Goal: Check status: Check status

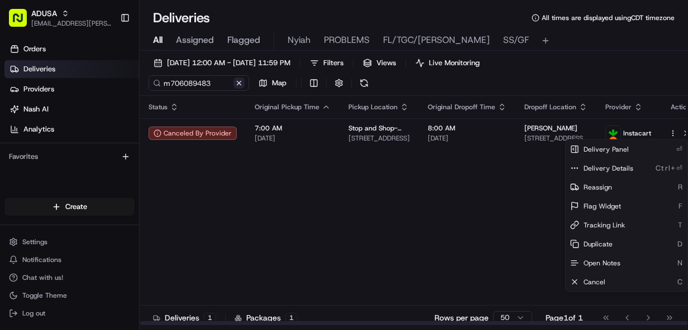
click at [238, 79] on button at bounding box center [238, 83] width 11 height 11
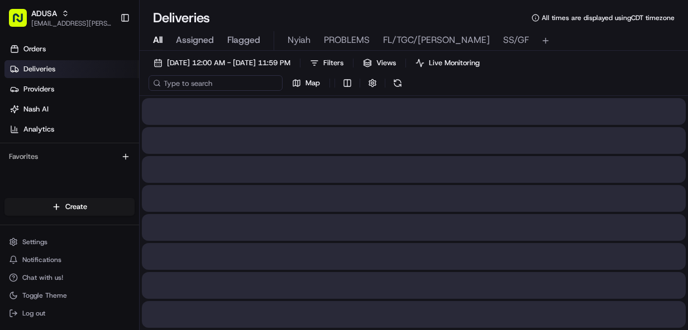
click at [193, 84] on input at bounding box center [215, 83] width 134 height 16
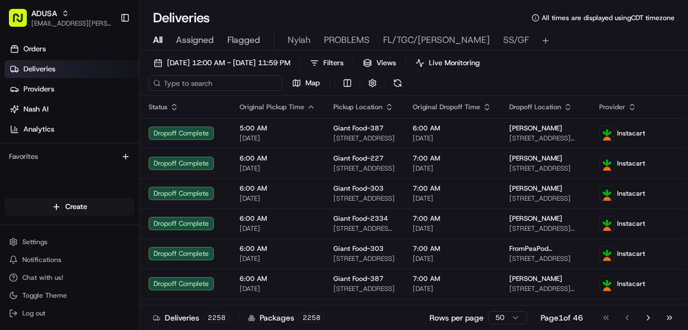
paste input "m707336933"
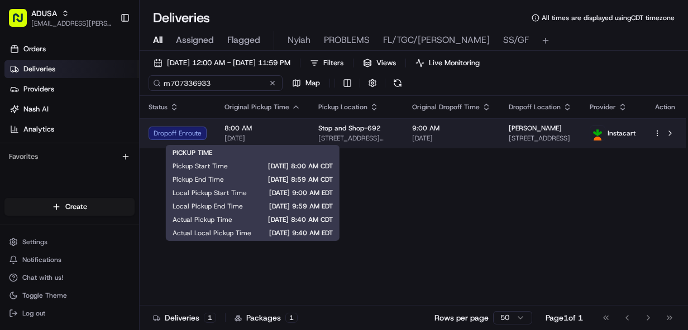
type input "m707336933"
click at [278, 127] on span "8:00 AM" at bounding box center [262, 128] width 76 height 9
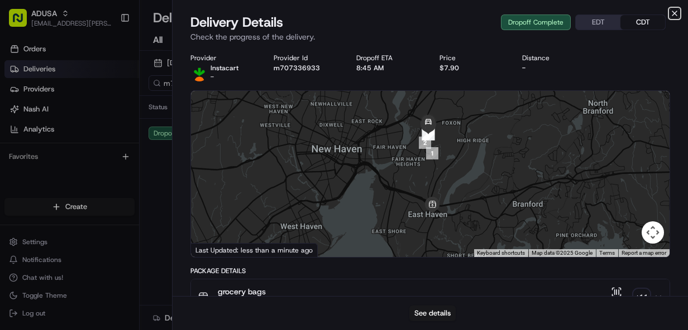
click at [674, 12] on icon "button" at bounding box center [674, 13] width 4 height 4
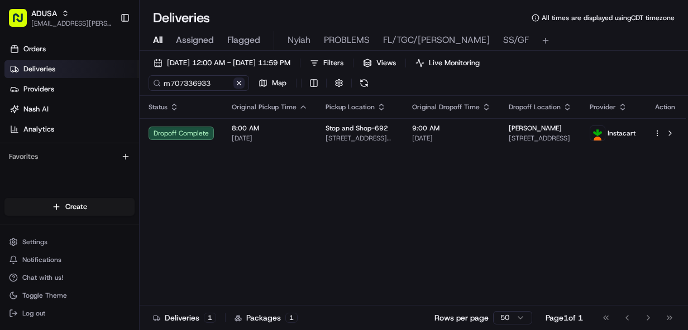
click at [240, 80] on button at bounding box center [238, 83] width 11 height 11
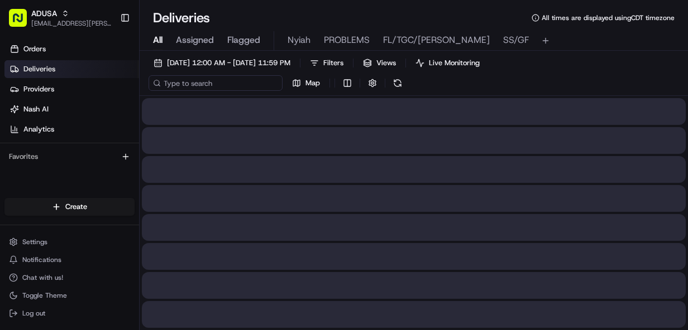
click at [196, 83] on input at bounding box center [215, 83] width 134 height 16
paste input "m708435938"
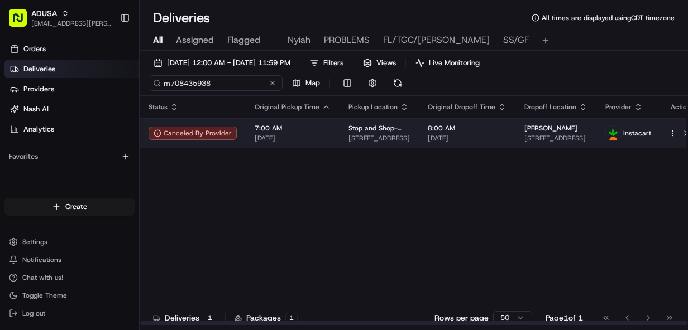
type input "m708435938"
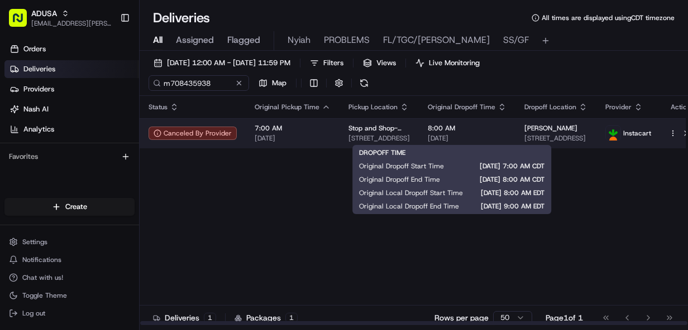
click at [470, 132] on span "8:00 AM" at bounding box center [467, 128] width 79 height 9
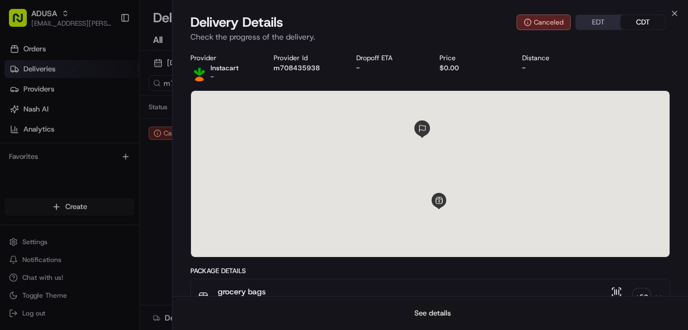
click at [424, 306] on button "See details" at bounding box center [432, 314] width 46 height 16
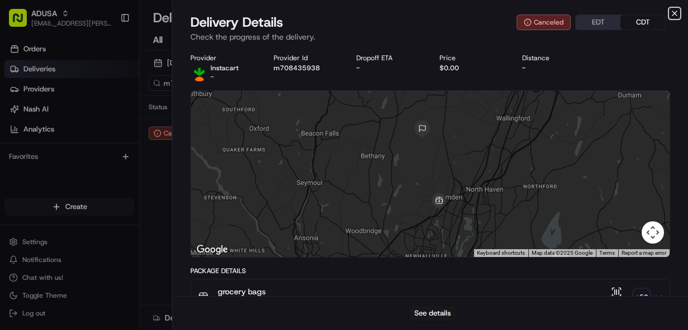
click at [674, 12] on icon "button" at bounding box center [674, 13] width 9 height 9
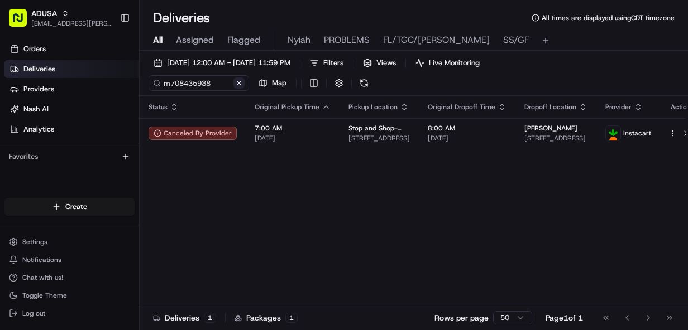
click at [240, 84] on button at bounding box center [238, 83] width 11 height 11
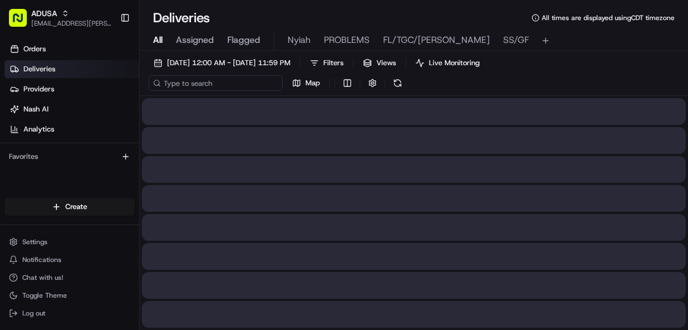
click at [179, 81] on input at bounding box center [215, 83] width 134 height 16
paste input "m701355396"
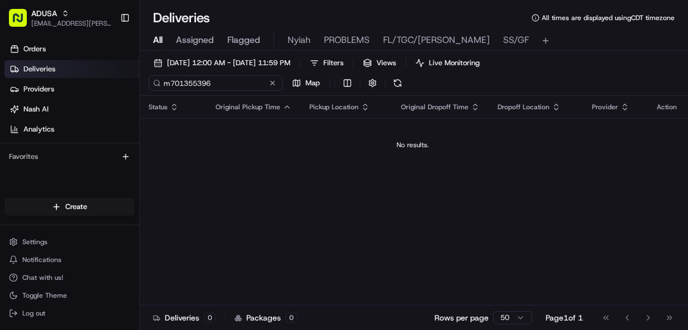
click at [172, 80] on input "m701355396" at bounding box center [215, 83] width 134 height 16
click at [228, 88] on input "m701355396" at bounding box center [215, 83] width 134 height 16
type input "m701355396"
click at [272, 80] on div "m701355396 Map" at bounding box center [259, 83] width 223 height 16
click at [239, 85] on button at bounding box center [238, 83] width 11 height 11
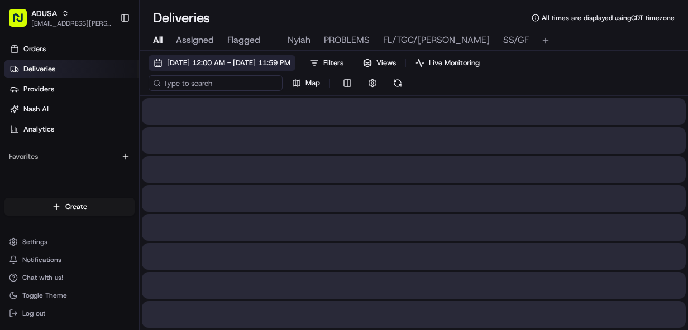
drag, startPoint x: 205, startPoint y: 84, endPoint x: 214, endPoint y: 60, distance: 25.8
click at [208, 80] on input at bounding box center [215, 83] width 134 height 16
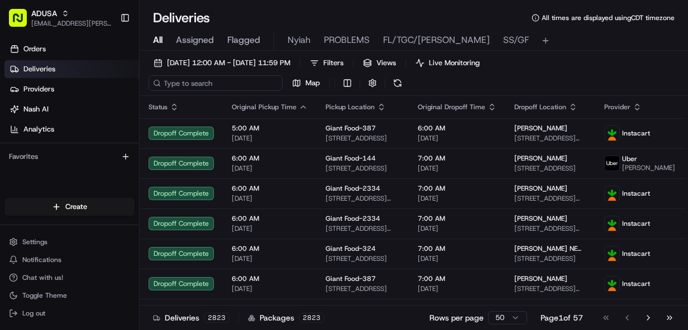
paste input "m709772204"
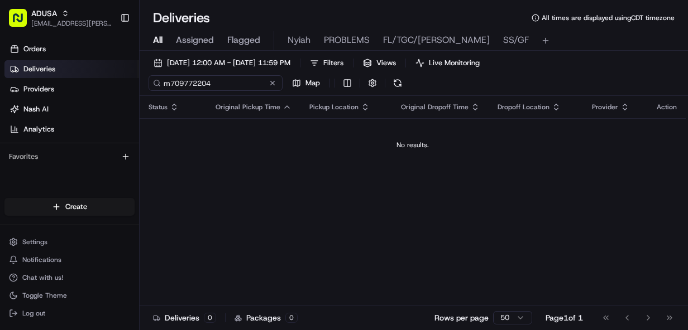
click at [175, 81] on input "m709772204" at bounding box center [215, 83] width 134 height 16
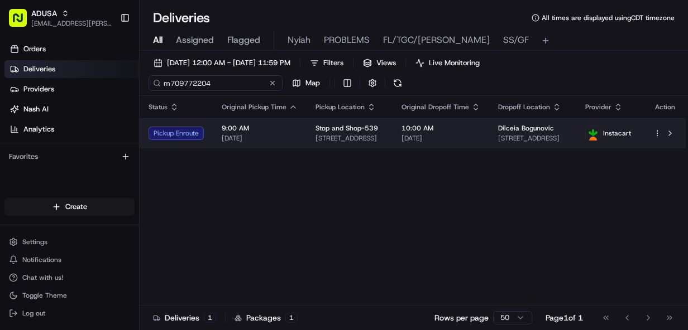
type input "m709772204"
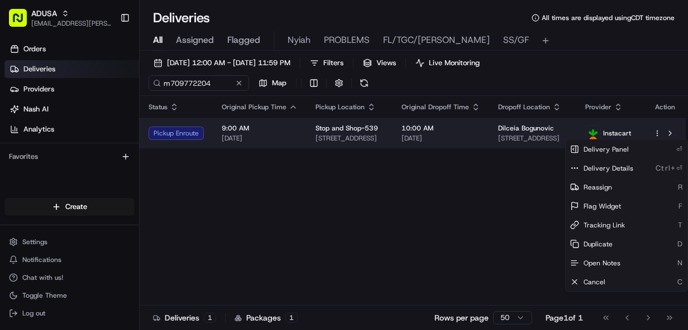
click at [657, 135] on html "ADUSA [EMAIL_ADDRESS][PERSON_NAME][DOMAIN_NAME] Toggle Sidebar Orders Deliverie…" at bounding box center [344, 165] width 688 height 330
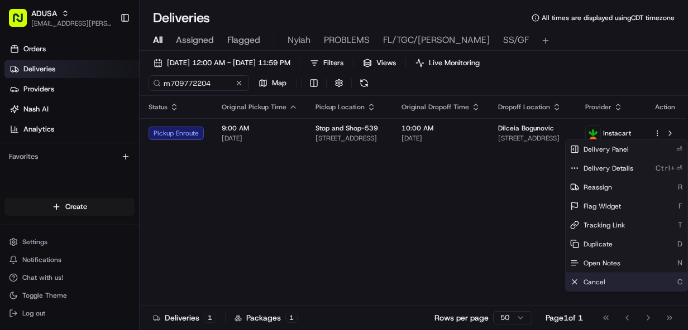
click at [591, 282] on span "Cancel" at bounding box center [594, 282] width 22 height 9
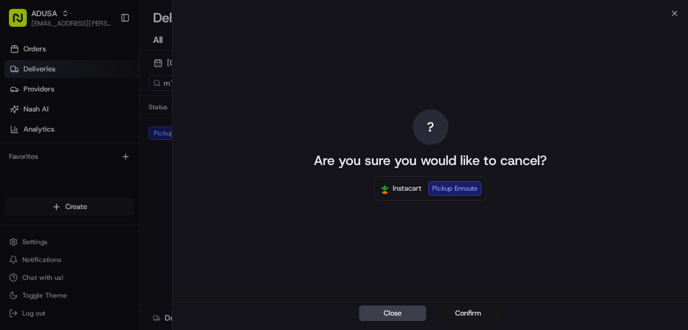
click at [477, 313] on button "Confirm" at bounding box center [468, 314] width 67 height 16
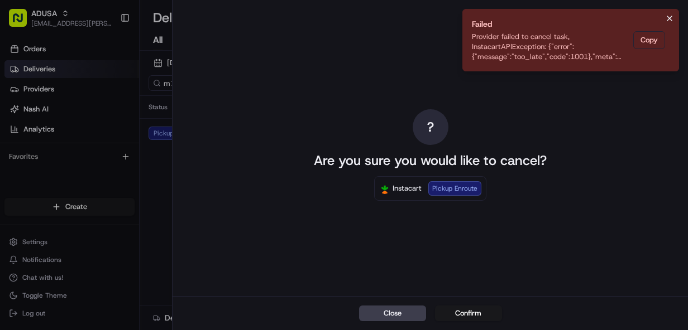
click at [668, 17] on icon "Notifications (F8)" at bounding box center [669, 18] width 4 height 4
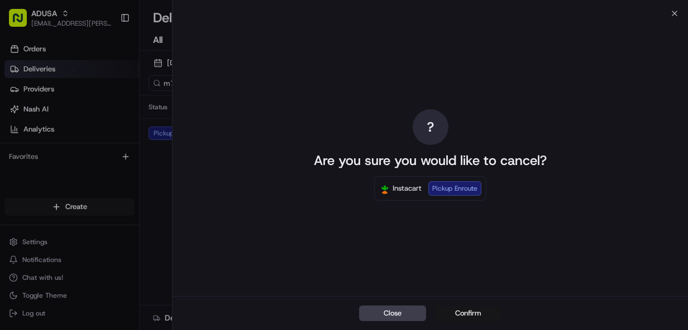
click at [460, 313] on button "Confirm" at bounding box center [468, 314] width 67 height 16
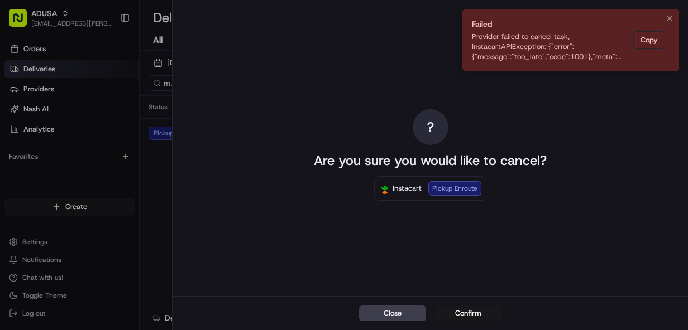
drag, startPoint x: 670, startPoint y: 16, endPoint x: 648, endPoint y: 11, distance: 22.3
click at [667, 18] on icon "Notifications (F8)" at bounding box center [669, 18] width 9 height 9
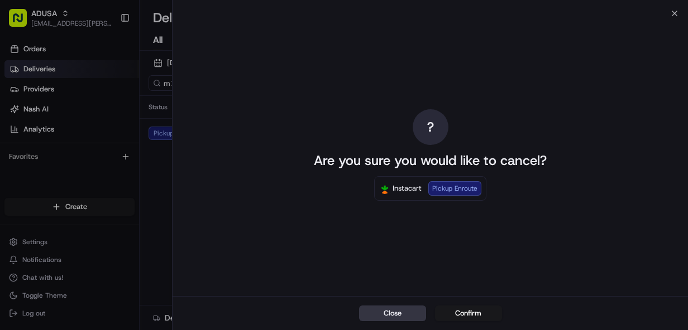
click at [411, 313] on button "Close" at bounding box center [392, 314] width 67 height 16
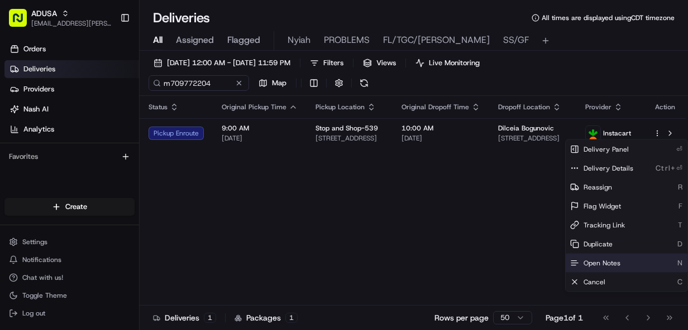
click at [604, 259] on span "Open Notes" at bounding box center [601, 263] width 37 height 9
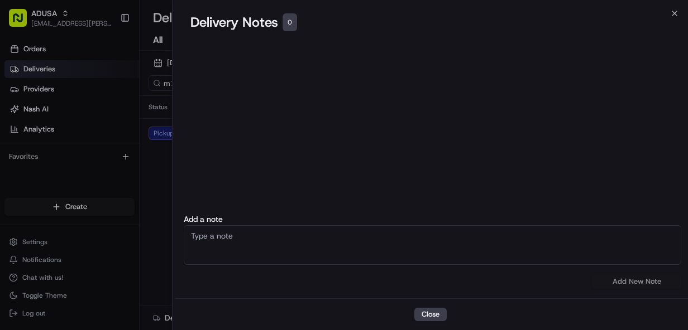
click at [302, 246] on textarea at bounding box center [432, 245] width 497 height 40
type textarea "cc cancel"
click at [631, 282] on button "Add New Note" at bounding box center [636, 282] width 89 height 16
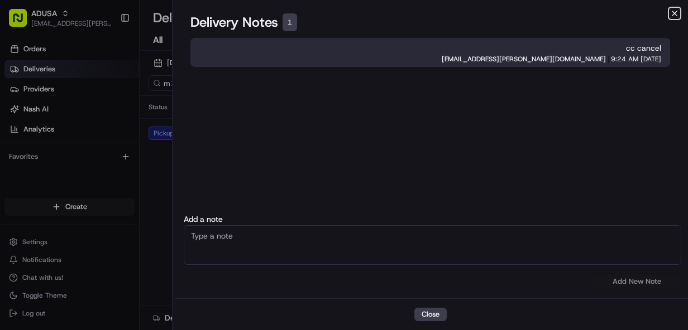
click at [671, 13] on icon "button" at bounding box center [674, 13] width 9 height 9
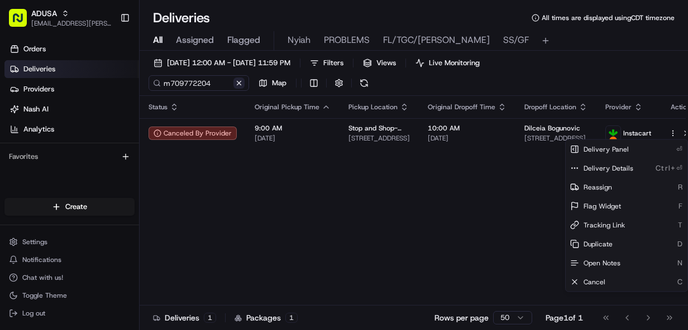
click at [236, 84] on button at bounding box center [238, 83] width 11 height 11
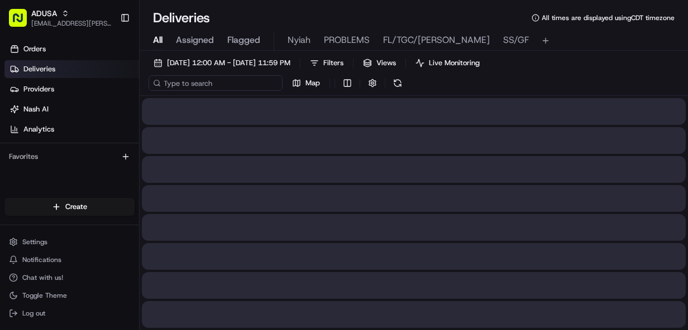
click at [207, 81] on input at bounding box center [215, 83] width 134 height 16
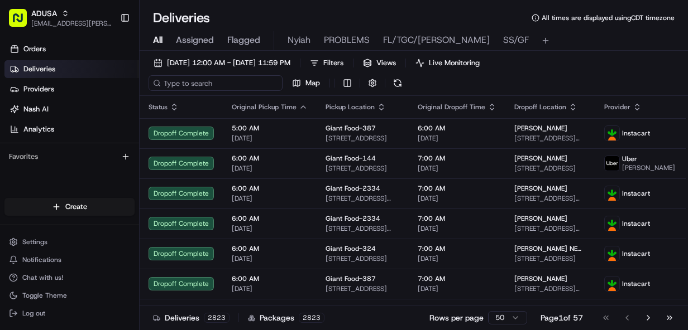
paste input "m708959498"
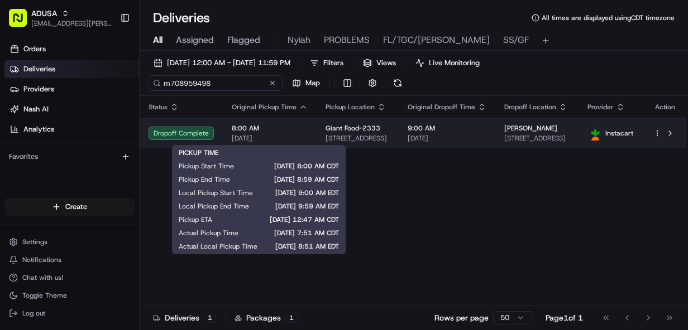
type input "m708959498"
click at [280, 132] on span "8:00 AM" at bounding box center [270, 128] width 76 height 9
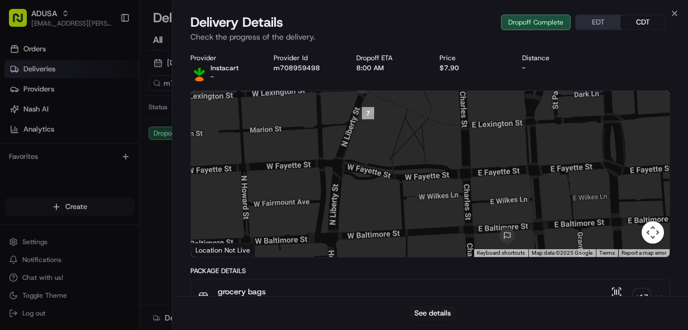
drag, startPoint x: 397, startPoint y: 119, endPoint x: 397, endPoint y: 129, distance: 9.5
click at [397, 129] on div at bounding box center [430, 174] width 478 height 166
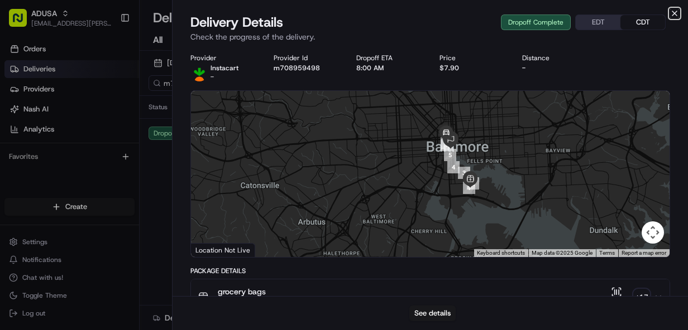
click at [675, 13] on icon "button" at bounding box center [674, 13] width 4 height 4
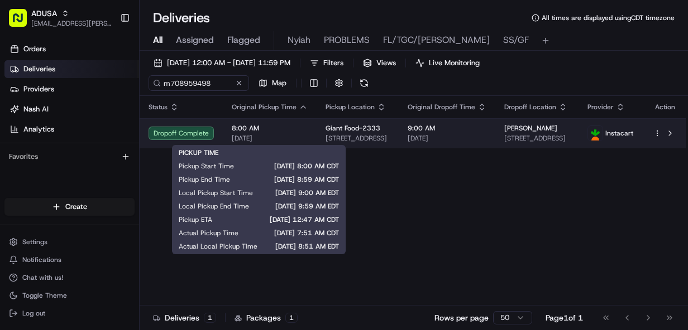
click at [282, 128] on span "8:00 AM" at bounding box center [270, 128] width 76 height 9
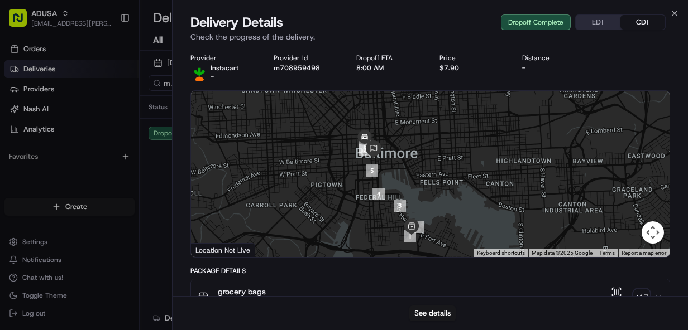
drag, startPoint x: 397, startPoint y: 146, endPoint x: 356, endPoint y: 163, distance: 44.8
click at [356, 163] on div at bounding box center [430, 174] width 478 height 166
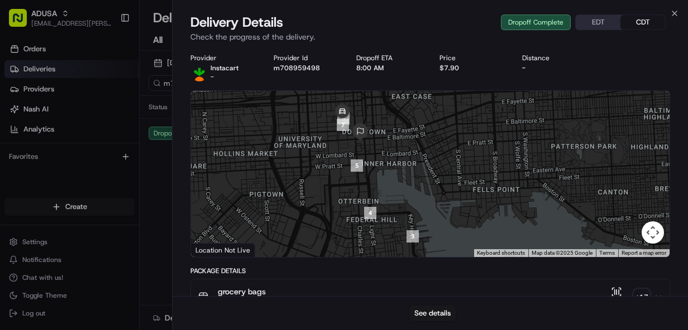
drag, startPoint x: 340, startPoint y: 139, endPoint x: 338, endPoint y: 190, distance: 50.8
click at [338, 190] on div at bounding box center [430, 174] width 478 height 166
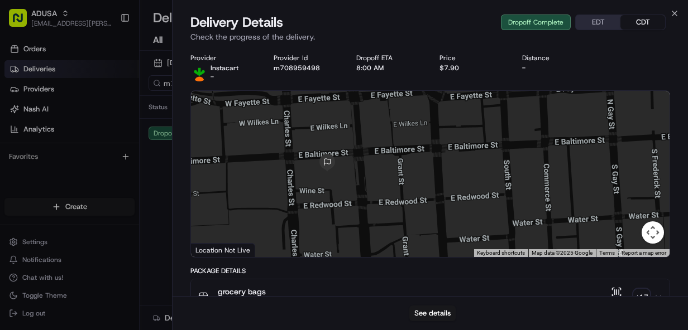
drag, startPoint x: 342, startPoint y: 174, endPoint x: 358, endPoint y: 268, distance: 95.1
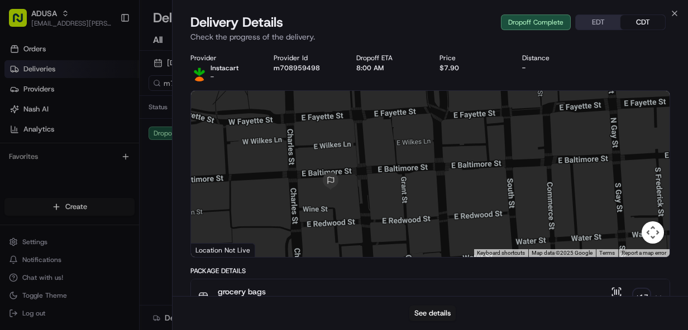
drag, startPoint x: 334, startPoint y: 191, endPoint x: 338, endPoint y: 219, distance: 27.6
click at [338, 219] on div at bounding box center [430, 174] width 478 height 166
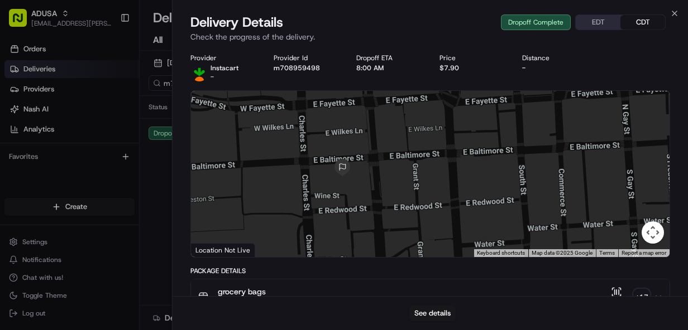
drag, startPoint x: 363, startPoint y: 189, endPoint x: 377, endPoint y: 176, distance: 19.0
click at [377, 176] on div at bounding box center [430, 174] width 478 height 166
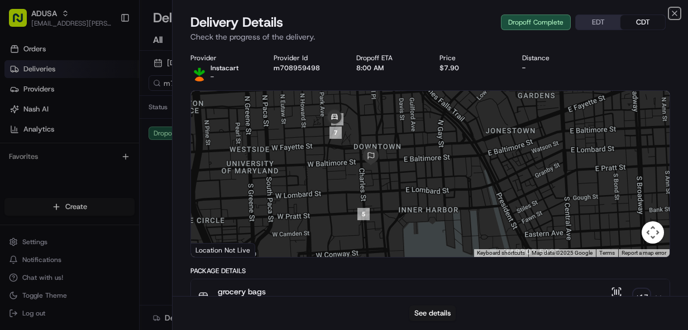
drag, startPoint x: 674, startPoint y: 12, endPoint x: 387, endPoint y: 8, distance: 286.3
click at [670, 12] on icon "button" at bounding box center [674, 13] width 9 height 9
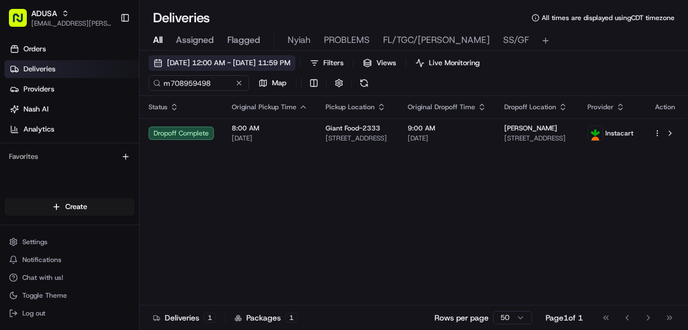
drag, startPoint x: 199, startPoint y: 61, endPoint x: 195, endPoint y: 56, distance: 6.0
click at [198, 58] on span "[DATE] 12:00 AM - [DATE] 11:59 PM" at bounding box center [228, 63] width 123 height 10
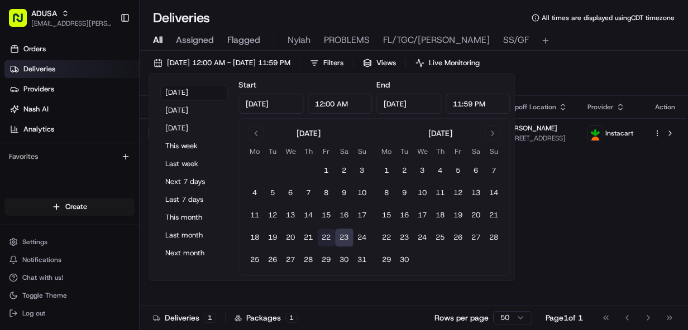
click at [324, 230] on button "22" at bounding box center [326, 238] width 18 height 18
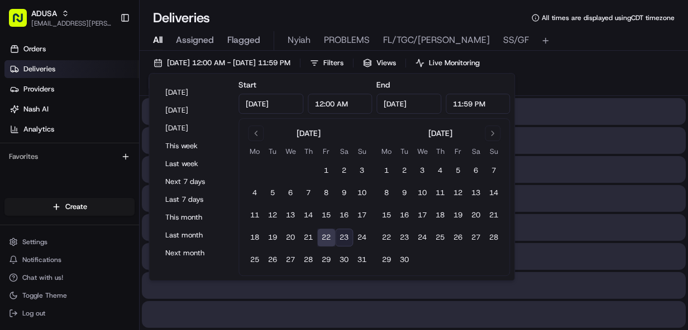
type input "[DATE]"
click at [324, 236] on button "22" at bounding box center [326, 238] width 18 height 18
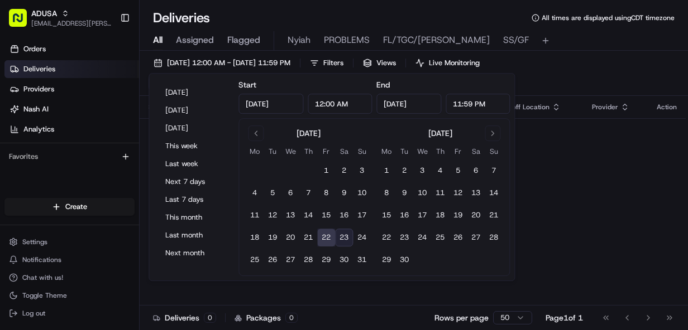
click at [572, 183] on div "Status Original Pickup Time Pickup Location Original Dropoff Time Dropoff Locat…" at bounding box center [413, 211] width 546 height 230
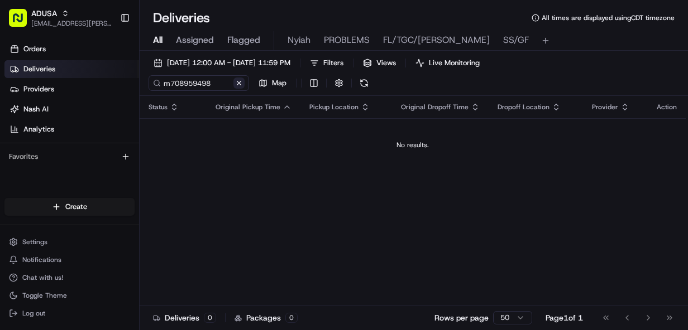
click at [239, 83] on button at bounding box center [238, 83] width 11 height 11
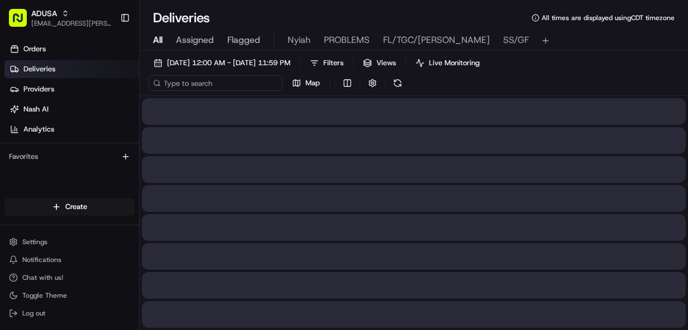
click at [192, 84] on input at bounding box center [215, 83] width 134 height 16
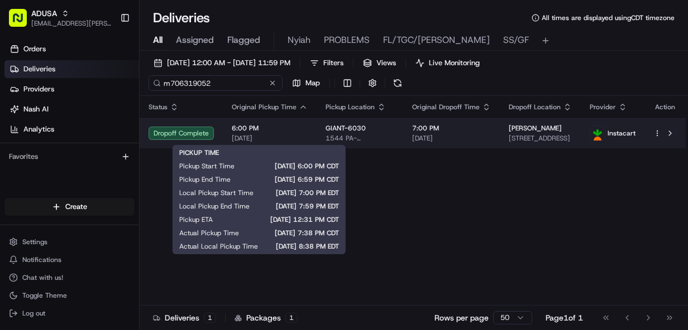
type input "m706319052"
click at [288, 129] on span "6:00 PM" at bounding box center [270, 128] width 76 height 9
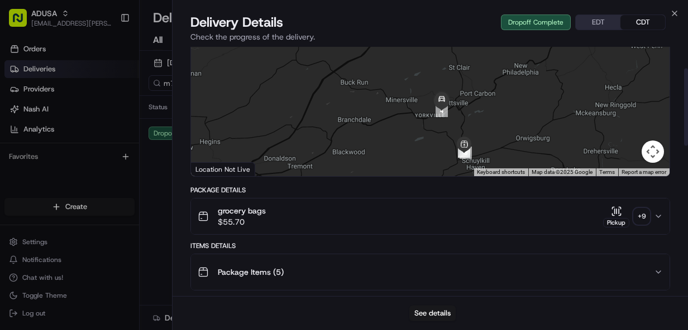
scroll to position [89, 0]
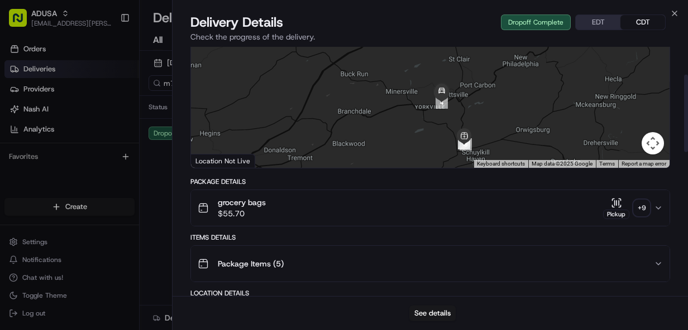
click at [637, 207] on div "+ 9" at bounding box center [641, 208] width 16 height 16
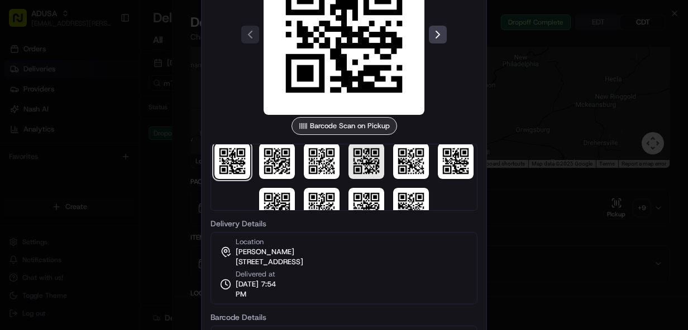
scroll to position [0, 0]
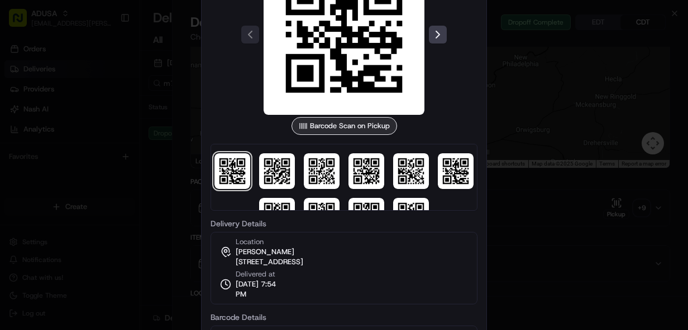
drag, startPoint x: 549, startPoint y: 100, endPoint x: 539, endPoint y: 108, distance: 12.4
click at [541, 107] on div at bounding box center [344, 165] width 688 height 330
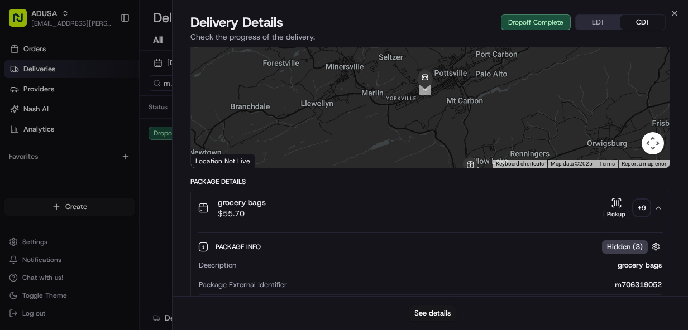
drag, startPoint x: 446, startPoint y: 109, endPoint x: 483, endPoint y: 150, distance: 54.9
click at [483, 150] on div at bounding box center [430, 85] width 478 height 166
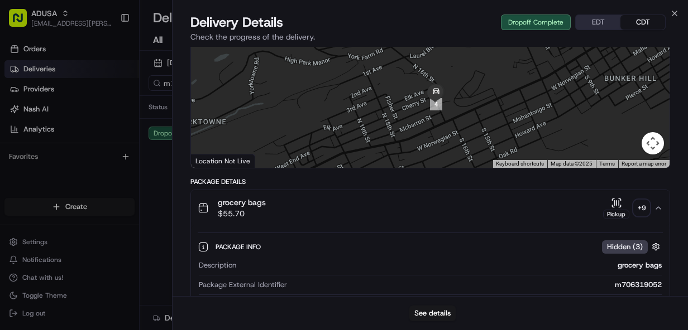
drag, startPoint x: 528, startPoint y: 129, endPoint x: 460, endPoint y: 74, distance: 87.3
click at [460, 74] on div at bounding box center [430, 85] width 478 height 166
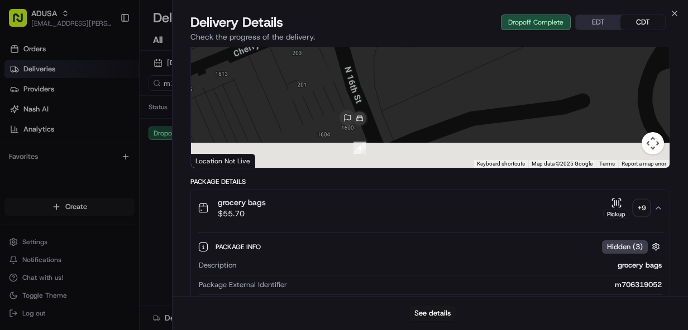
drag, startPoint x: 386, startPoint y: 132, endPoint x: 394, endPoint y: 56, distance: 76.3
click at [394, 56] on div at bounding box center [430, 85] width 478 height 166
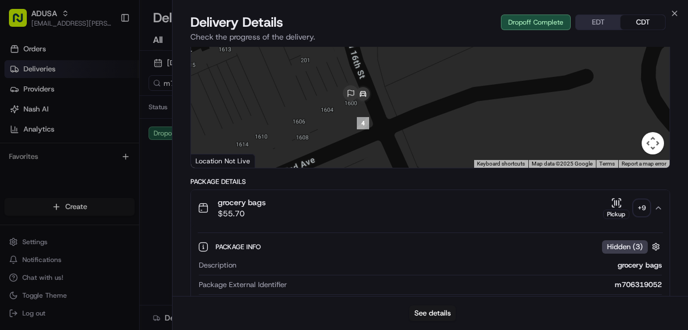
drag, startPoint x: 392, startPoint y: 118, endPoint x: 395, endPoint y: 129, distance: 12.0
click at [395, 129] on div at bounding box center [430, 85] width 478 height 166
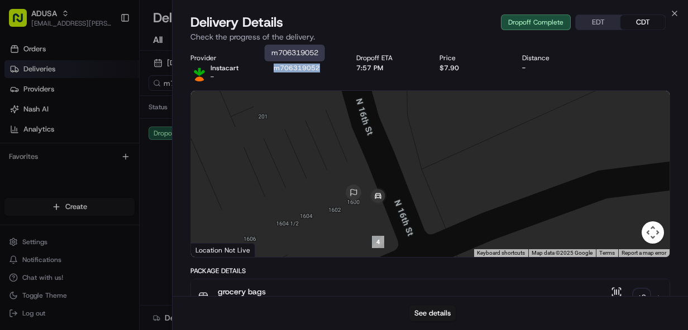
drag, startPoint x: 317, startPoint y: 69, endPoint x: 272, endPoint y: 68, distance: 44.7
click at [272, 68] on div "Provider Instacart - Provider Id m706319052 Dropoff ETA 7:57 PM Price $7.90 Dis…" at bounding box center [429, 68] width 479 height 28
copy button "m706319052"
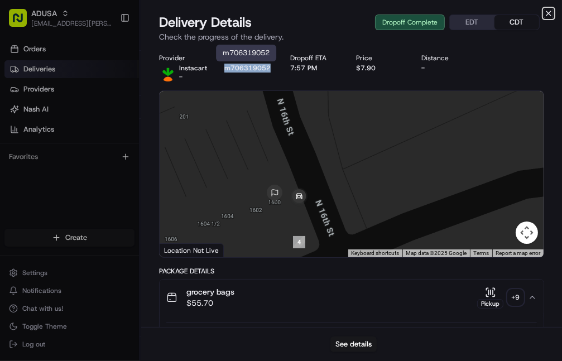
click at [548, 13] on icon "button" at bounding box center [548, 13] width 4 height 4
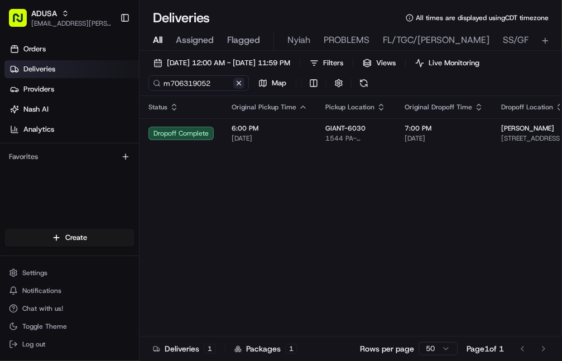
click at [241, 81] on button at bounding box center [238, 83] width 11 height 11
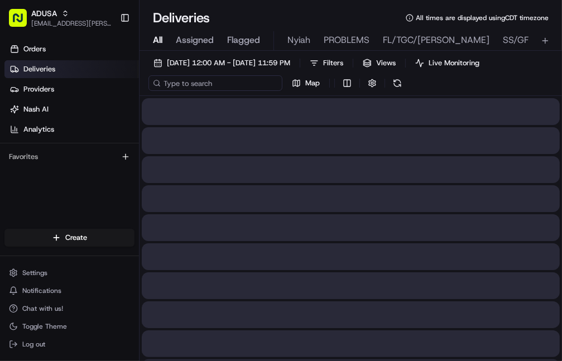
click at [184, 85] on input at bounding box center [215, 83] width 134 height 16
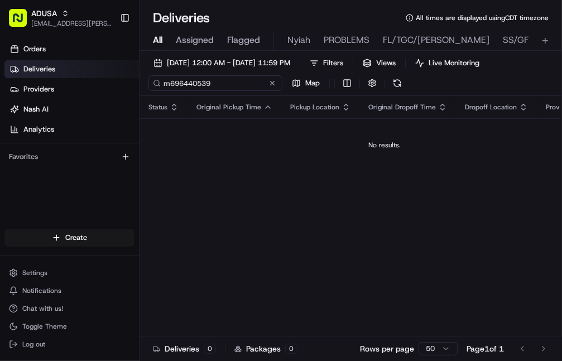
drag, startPoint x: 218, startPoint y: 83, endPoint x: 165, endPoint y: 87, distance: 52.6
click at [165, 87] on input "m696440539" at bounding box center [215, 83] width 134 height 16
type input "m696440539"
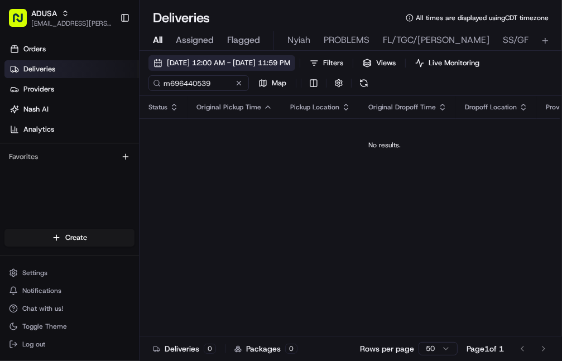
click at [250, 61] on span "[DATE] 12:00 AM - [DATE] 11:59 PM" at bounding box center [228, 63] width 123 height 10
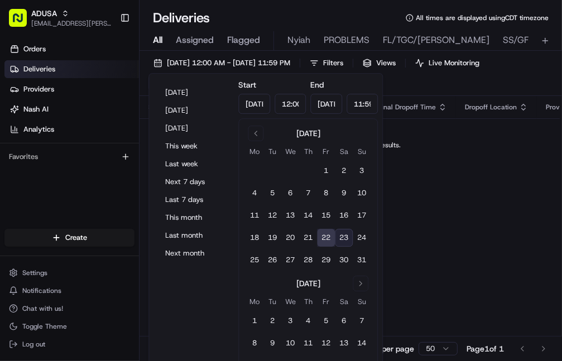
click at [344, 234] on button "23" at bounding box center [344, 238] width 18 height 18
type input "[DATE]"
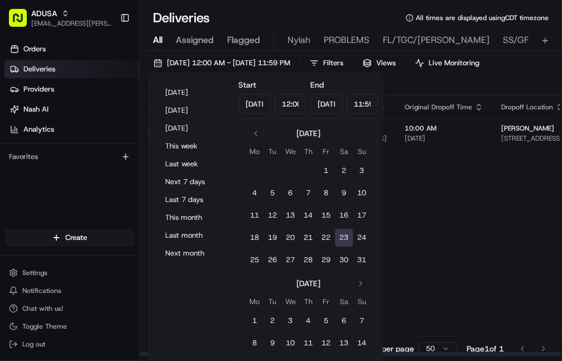
click at [420, 246] on div "Status Original Pickup Time Pickup Location Original Dropoff Time Dropoff Locat…" at bounding box center [409, 226] width 539 height 261
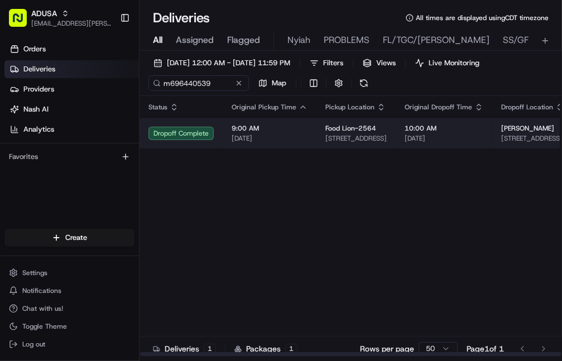
click at [302, 127] on span "9:00 AM" at bounding box center [270, 128] width 76 height 9
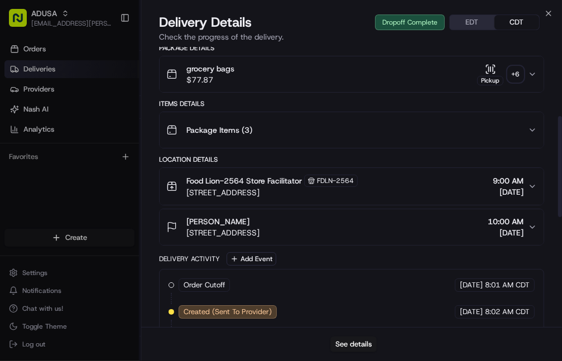
scroll to position [134, 0]
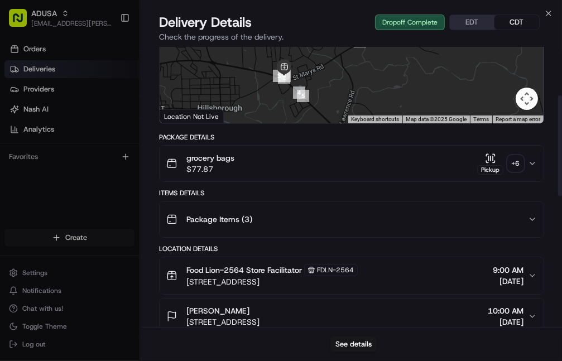
click at [460, 159] on div "grocery bags $77.87 Pickup + 6" at bounding box center [347, 163] width 362 height 22
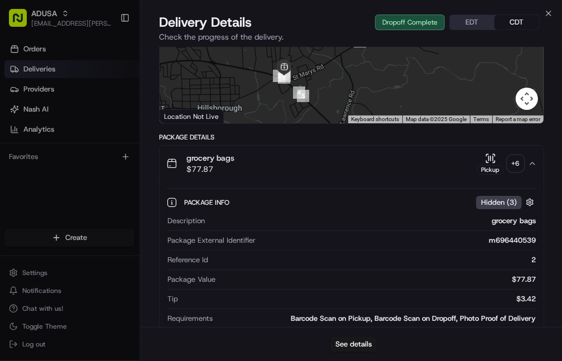
click at [512, 166] on div "+ 6" at bounding box center [516, 164] width 16 height 16
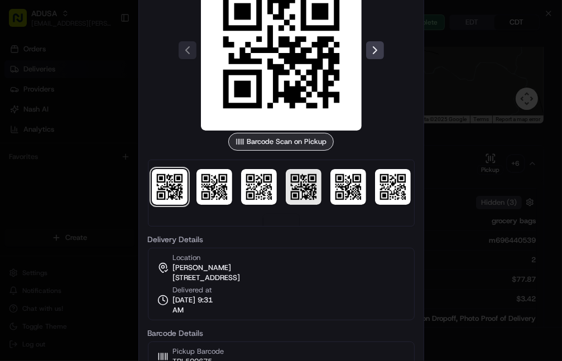
scroll to position [32, 0]
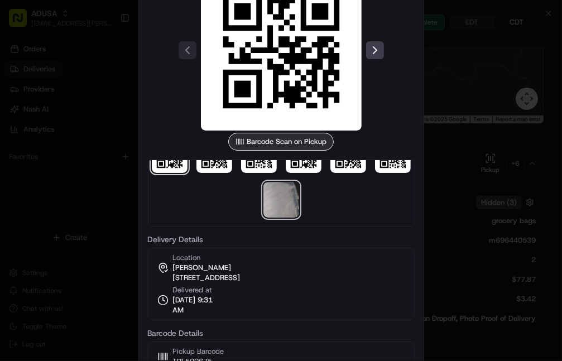
click at [277, 198] on img at bounding box center [281, 200] width 36 height 36
click at [453, 160] on div at bounding box center [281, 180] width 562 height 361
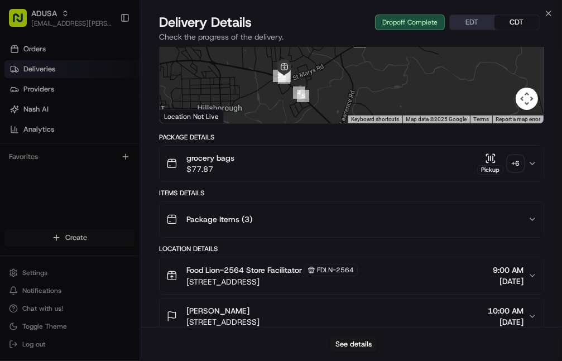
click at [519, 164] on div "+ 6" at bounding box center [516, 164] width 16 height 16
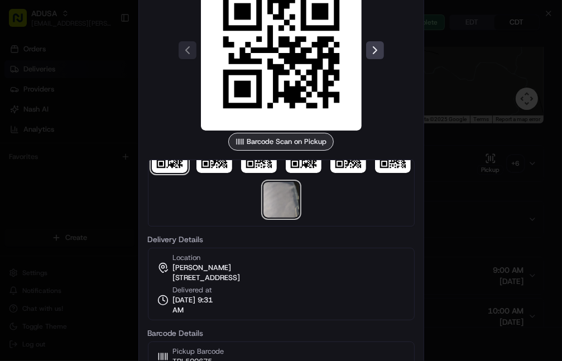
click at [279, 197] on img at bounding box center [281, 200] width 36 height 36
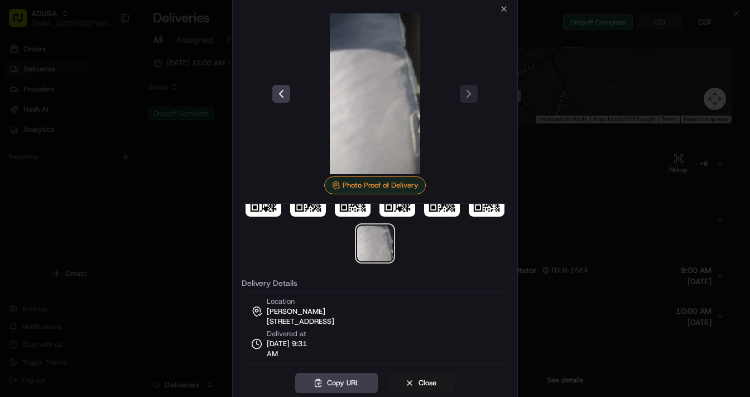
click at [395, 126] on img at bounding box center [375, 93] width 161 height 161
click at [503, 11] on icon "button" at bounding box center [504, 8] width 9 height 9
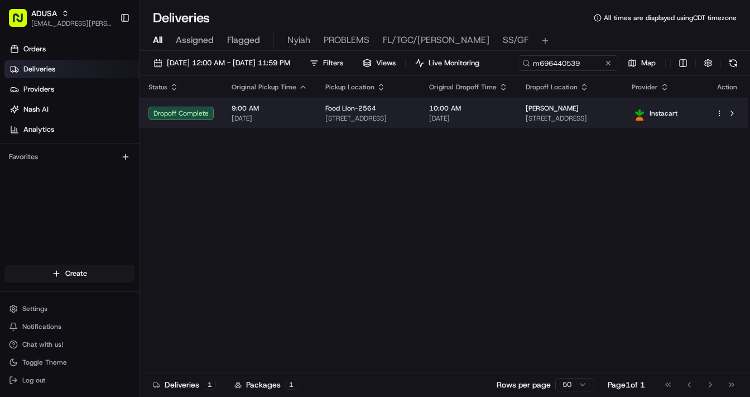
click at [406, 123] on span "[STREET_ADDRESS]" at bounding box center [368, 118] width 86 height 9
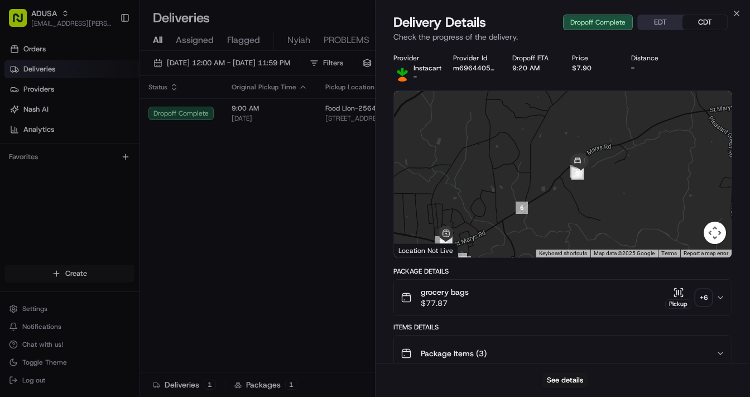
drag, startPoint x: 650, startPoint y: 156, endPoint x: 597, endPoint y: 199, distance: 67.9
click at [597, 199] on div at bounding box center [563, 174] width 338 height 166
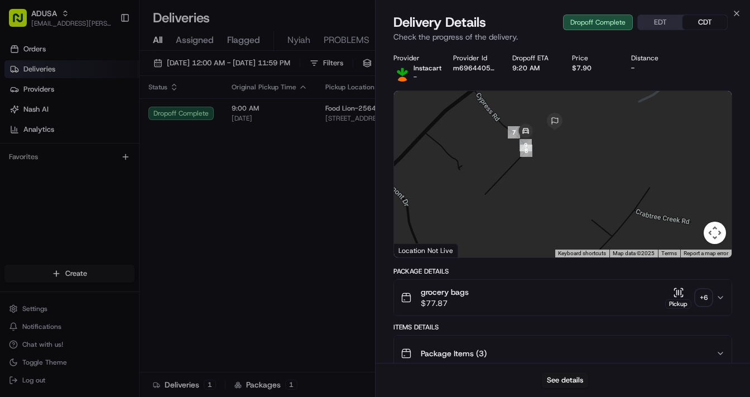
drag, startPoint x: 556, startPoint y: 150, endPoint x: 563, endPoint y: 180, distance: 30.9
click at [563, 180] on div at bounding box center [563, 174] width 338 height 166
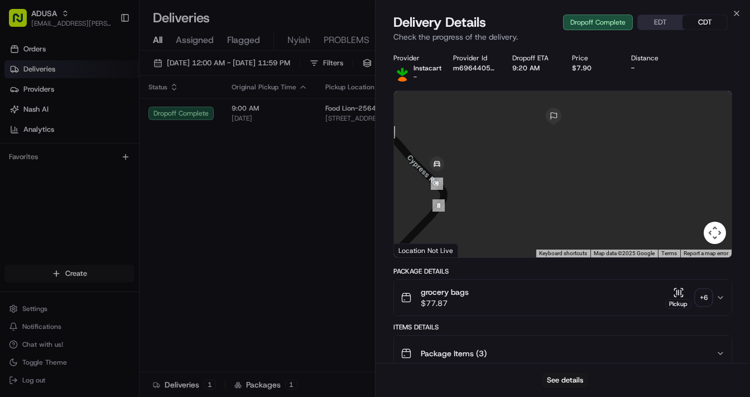
drag, startPoint x: 549, startPoint y: 161, endPoint x: 547, endPoint y: 212, distance: 50.8
click at [547, 212] on div at bounding box center [563, 174] width 338 height 166
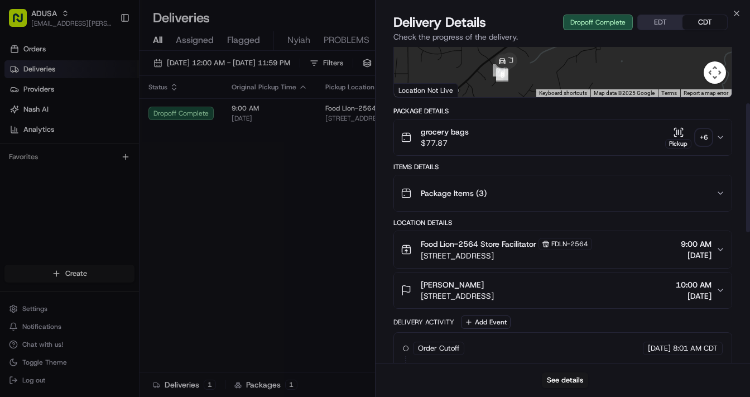
scroll to position [179, 0]
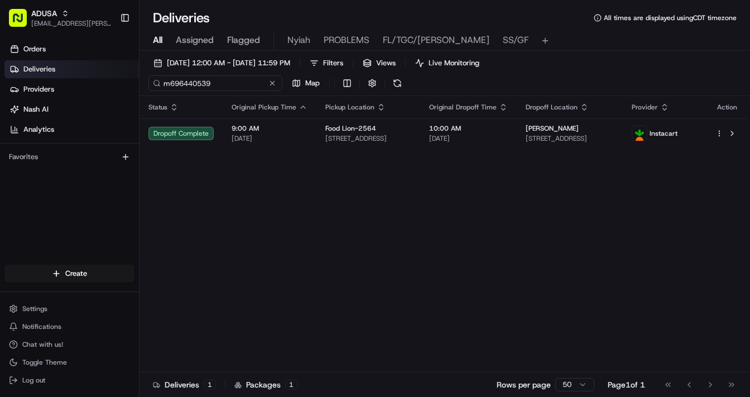
drag, startPoint x: 214, startPoint y: 84, endPoint x: 154, endPoint y: 86, distance: 60.3
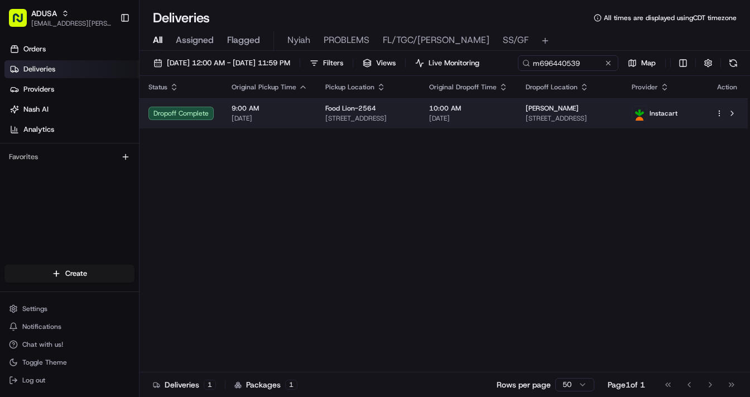
click at [549, 123] on span "[STREET_ADDRESS]" at bounding box center [570, 118] width 88 height 9
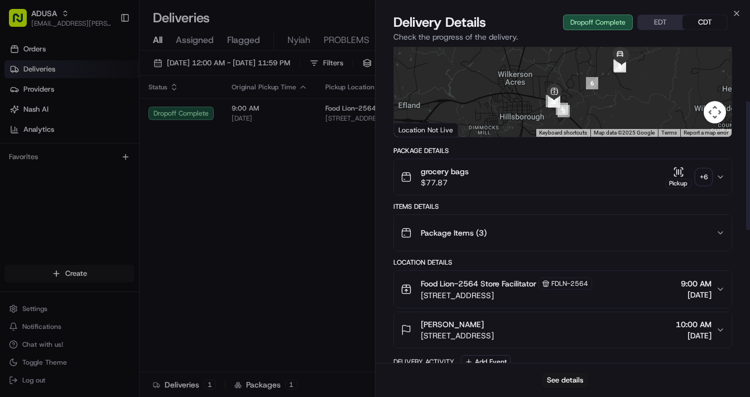
scroll to position [134, 0]
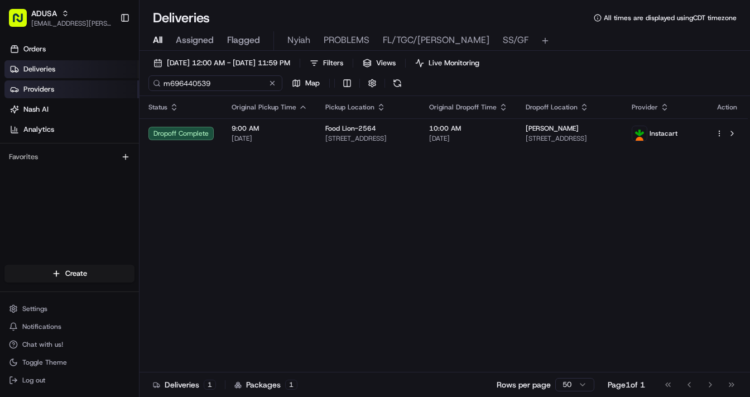
drag, startPoint x: 225, startPoint y: 85, endPoint x: 136, endPoint y: 83, distance: 89.3
click at [136, 83] on div "ADUSA [EMAIL_ADDRESS][PERSON_NAME][DOMAIN_NAME] Toggle Sidebar Orders Deliverie…" at bounding box center [375, 198] width 750 height 397
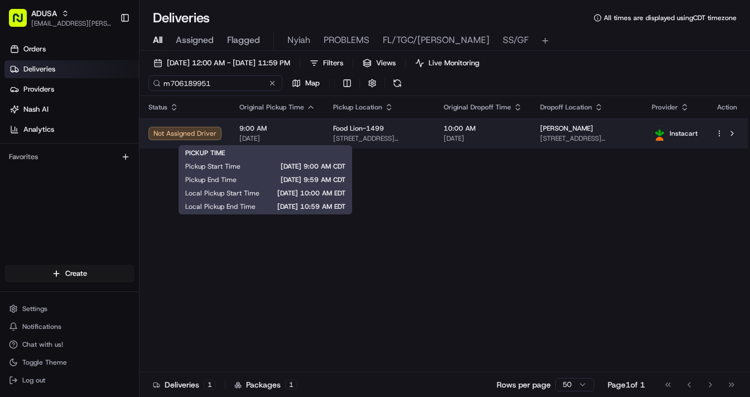
type input "m706189951"
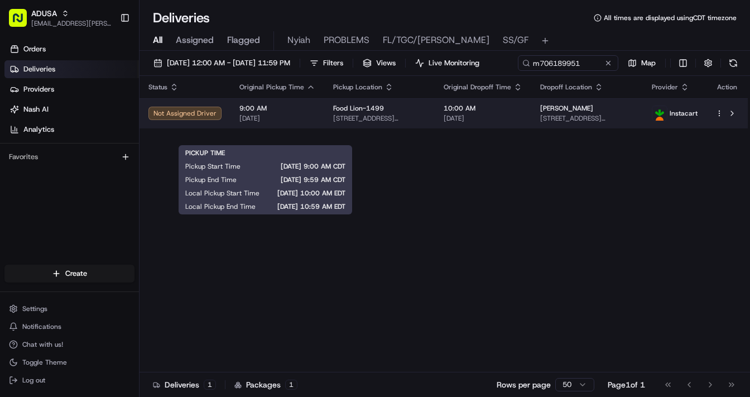
click at [292, 123] on span "[DATE]" at bounding box center [277, 118] width 76 height 9
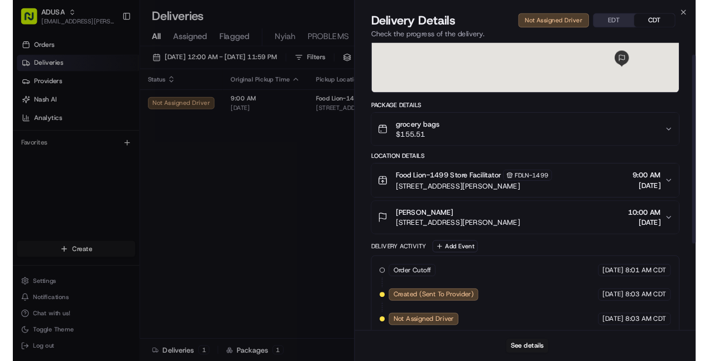
scroll to position [164, 0]
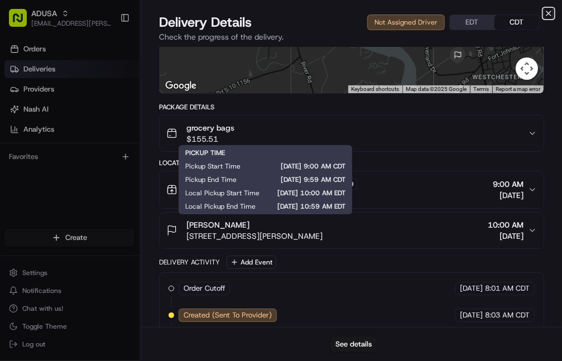
click at [550, 13] on icon "button" at bounding box center [548, 13] width 9 height 9
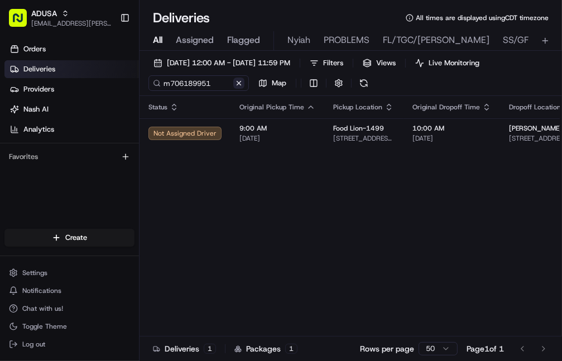
click at [239, 81] on button at bounding box center [238, 83] width 11 height 11
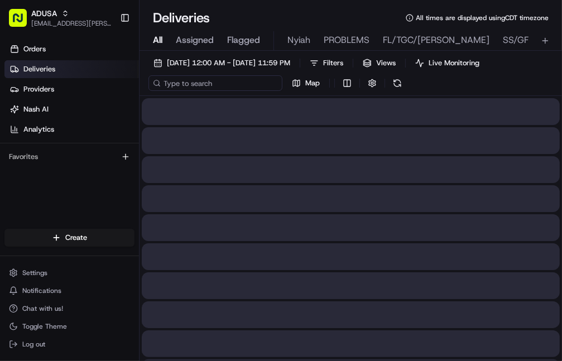
click at [194, 84] on input at bounding box center [215, 83] width 134 height 16
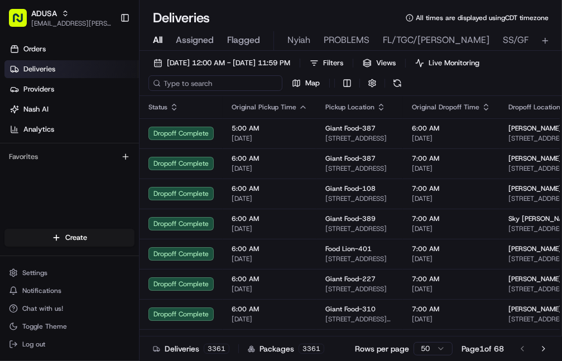
paste input "m644531327"
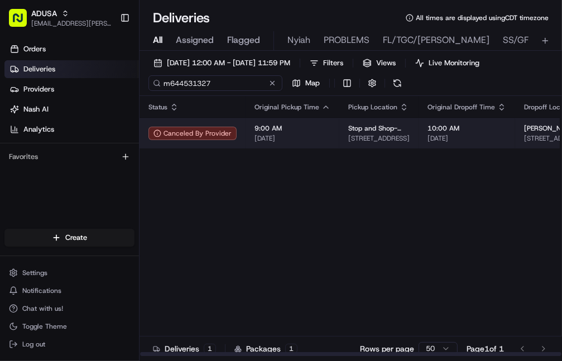
type input "m644531327"
click at [326, 133] on td "9:00 AM [DATE]" at bounding box center [293, 133] width 94 height 30
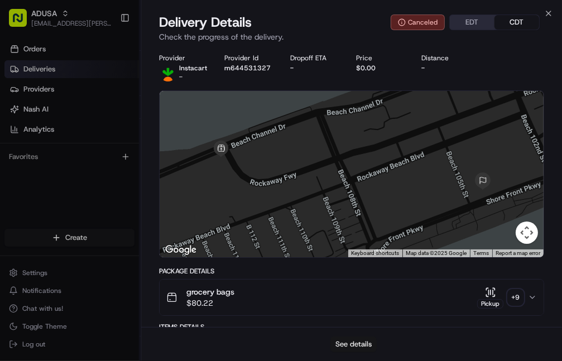
click at [347, 330] on button "See details" at bounding box center [353, 345] width 46 height 16
click at [547, 16] on icon "button" at bounding box center [548, 13] width 4 height 4
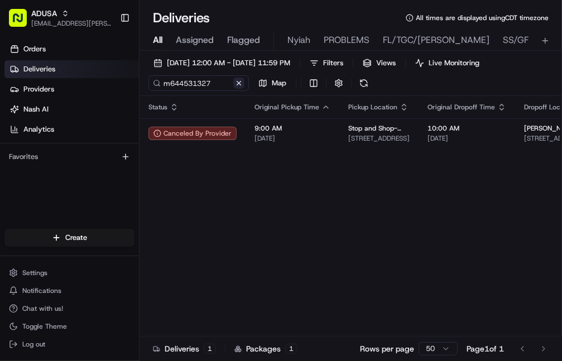
click at [241, 81] on button at bounding box center [238, 83] width 11 height 11
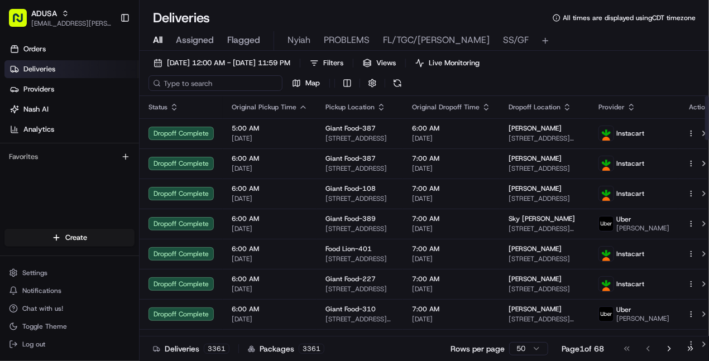
click at [216, 78] on input at bounding box center [215, 83] width 134 height 16
paste input "m708070025"
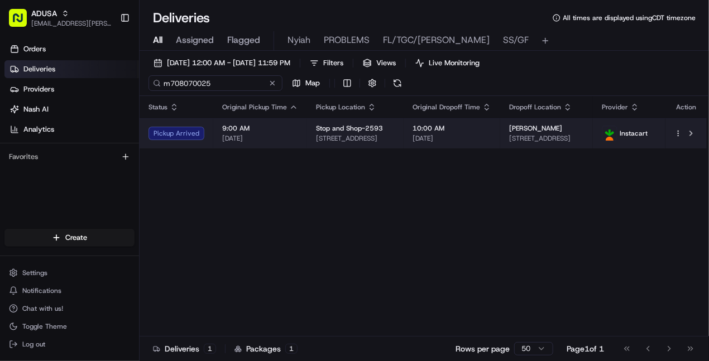
type input "m708070025"
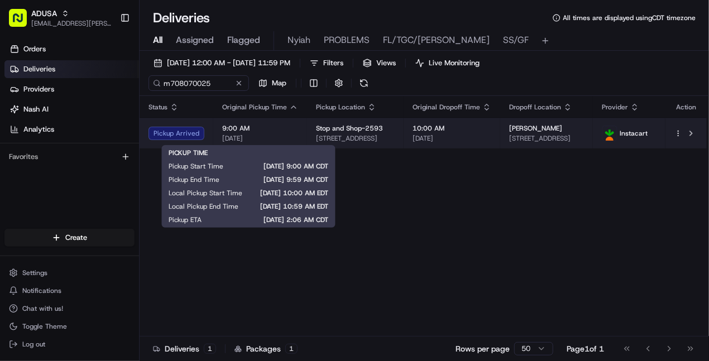
click at [266, 129] on span "9:00 AM" at bounding box center [260, 128] width 76 height 9
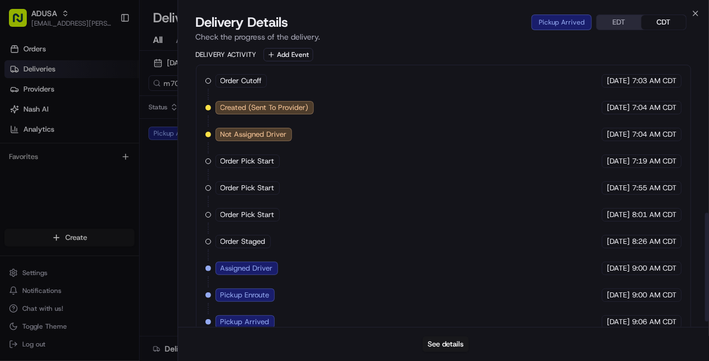
scroll to position [441, 0]
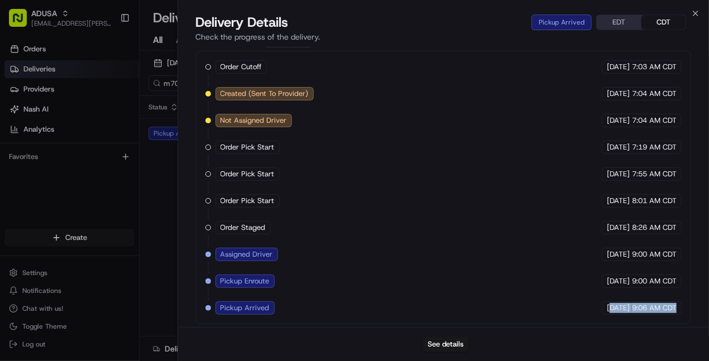
drag, startPoint x: 679, startPoint y: 302, endPoint x: 588, endPoint y: 303, distance: 91.5
click at [602, 303] on div "[DATE] 9:06 AM CDT" at bounding box center [642, 307] width 80 height 13
click at [687, 11] on icon "button" at bounding box center [695, 13] width 9 height 9
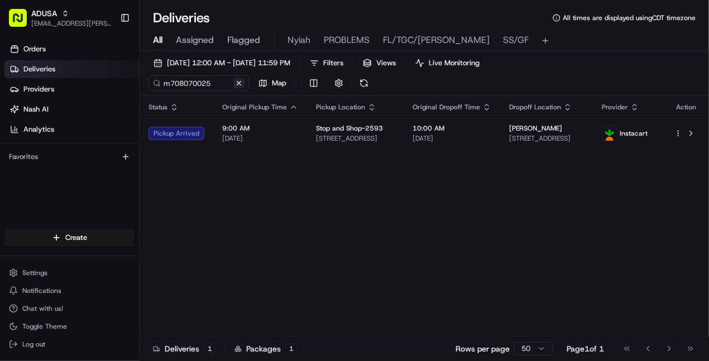
click at [237, 83] on button at bounding box center [238, 83] width 11 height 11
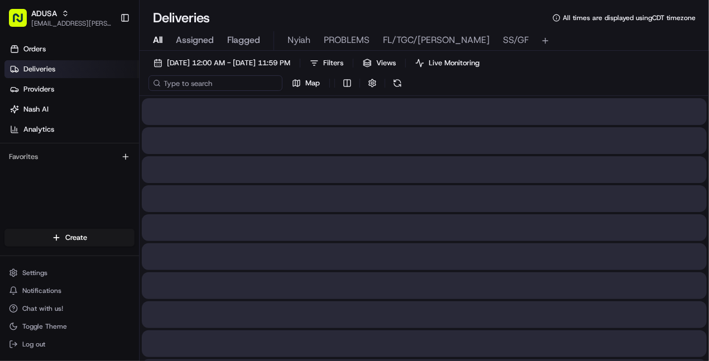
click at [175, 88] on input at bounding box center [215, 83] width 134 height 16
paste input "m705791487"
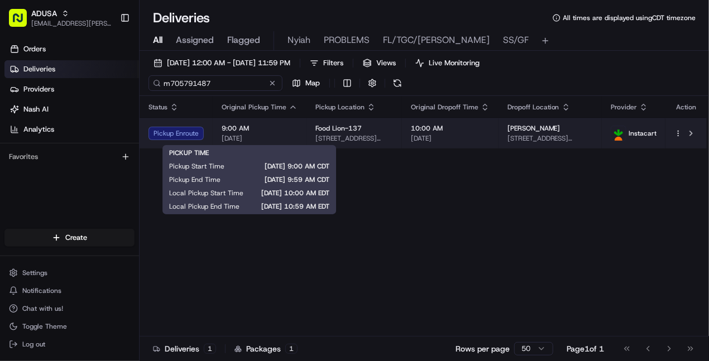
type input "m705791487"
click at [259, 134] on span "[DATE]" at bounding box center [260, 138] width 76 height 9
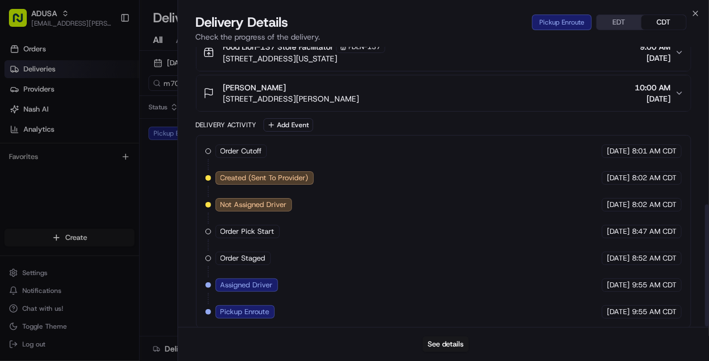
scroll to position [362, 0]
